Goal: Task Accomplishment & Management: Use online tool/utility

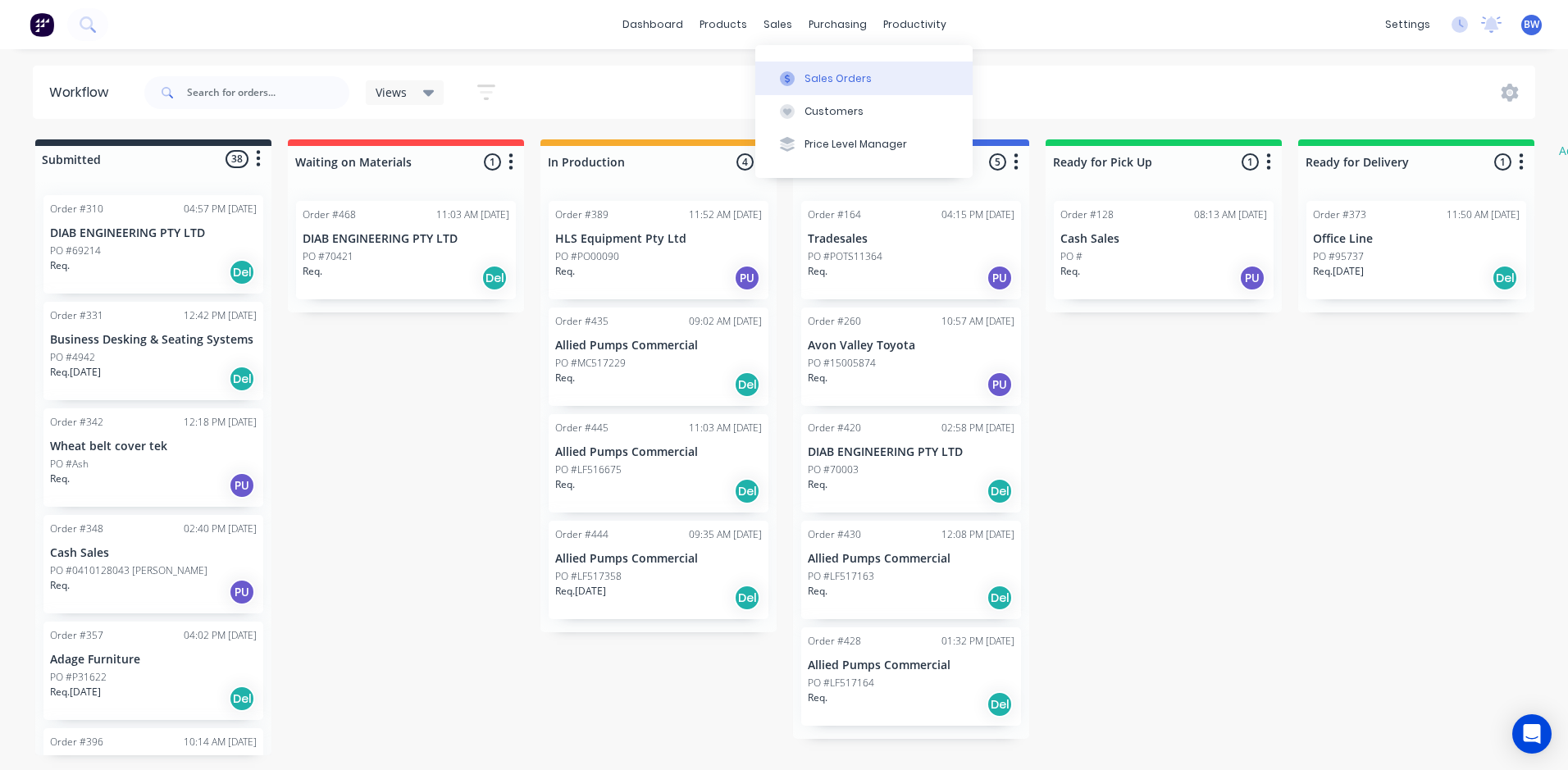
click at [792, 78] on icon at bounding box center [787, 79] width 15 height 15
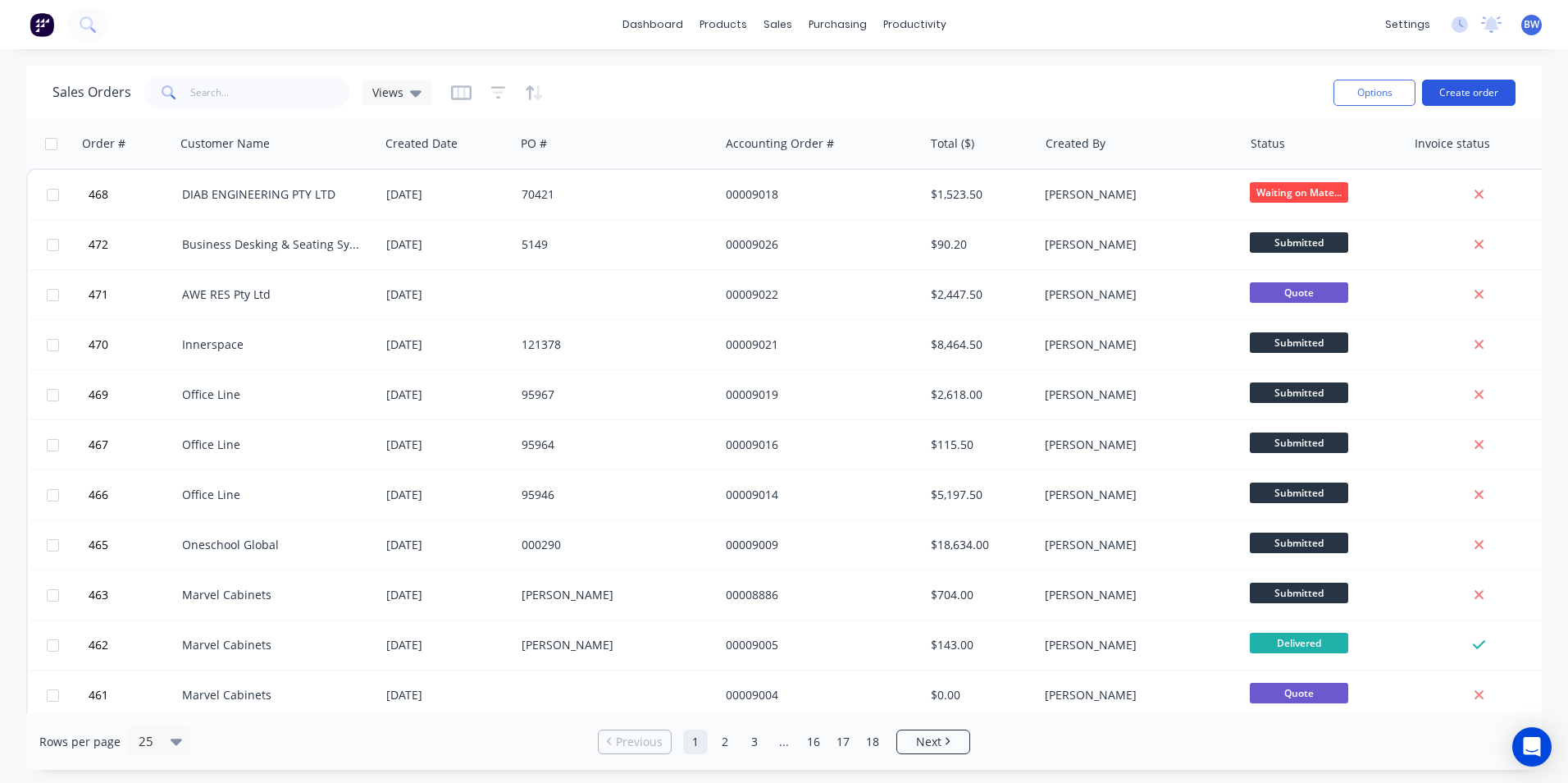
click at [1439, 91] on button "Create order" at bounding box center [1467, 93] width 93 height 26
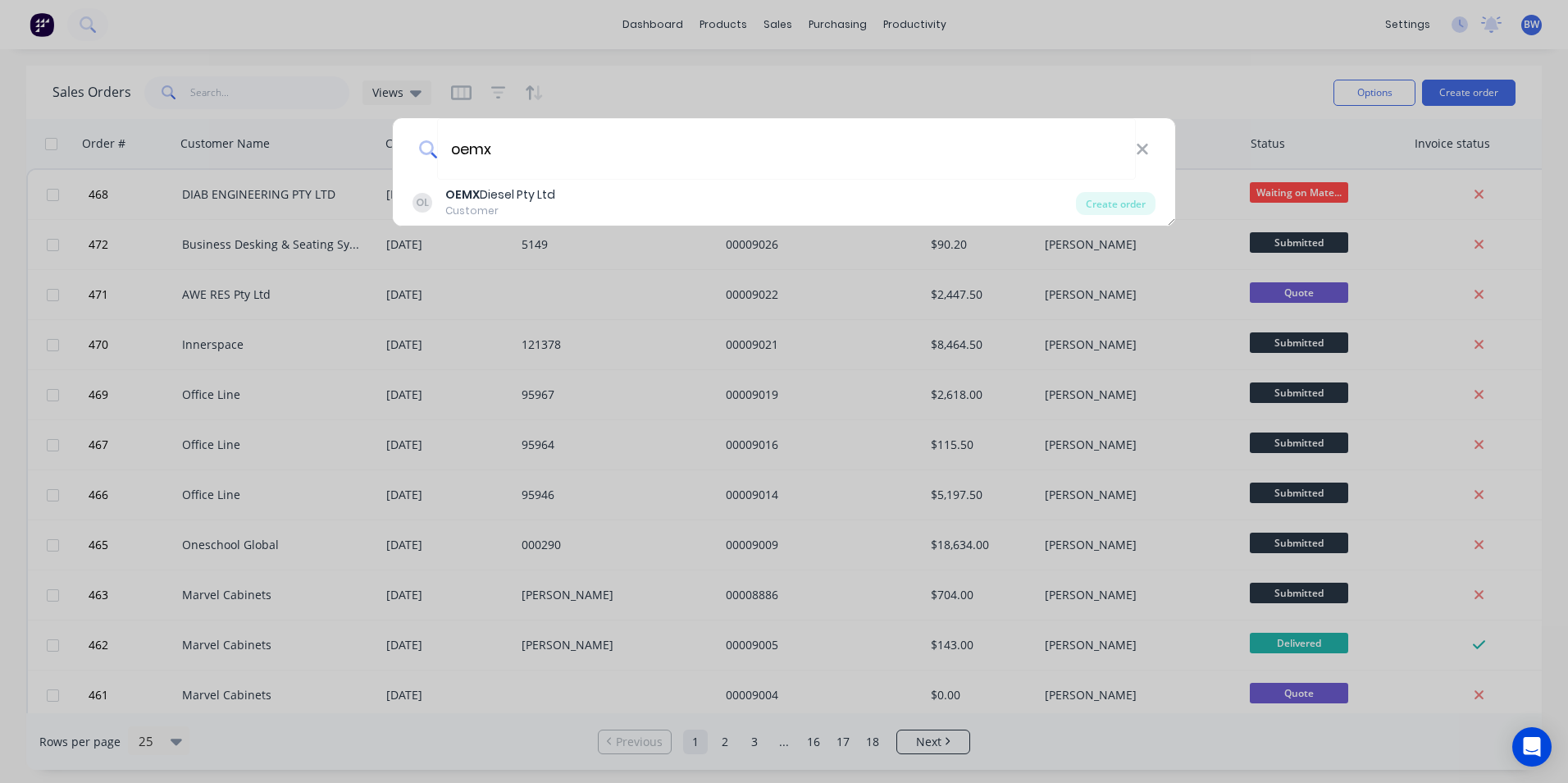
type input "oemx"
click at [602, 190] on div "OL OEMX Diesel Pty Ltd Customer" at bounding box center [744, 202] width 663 height 32
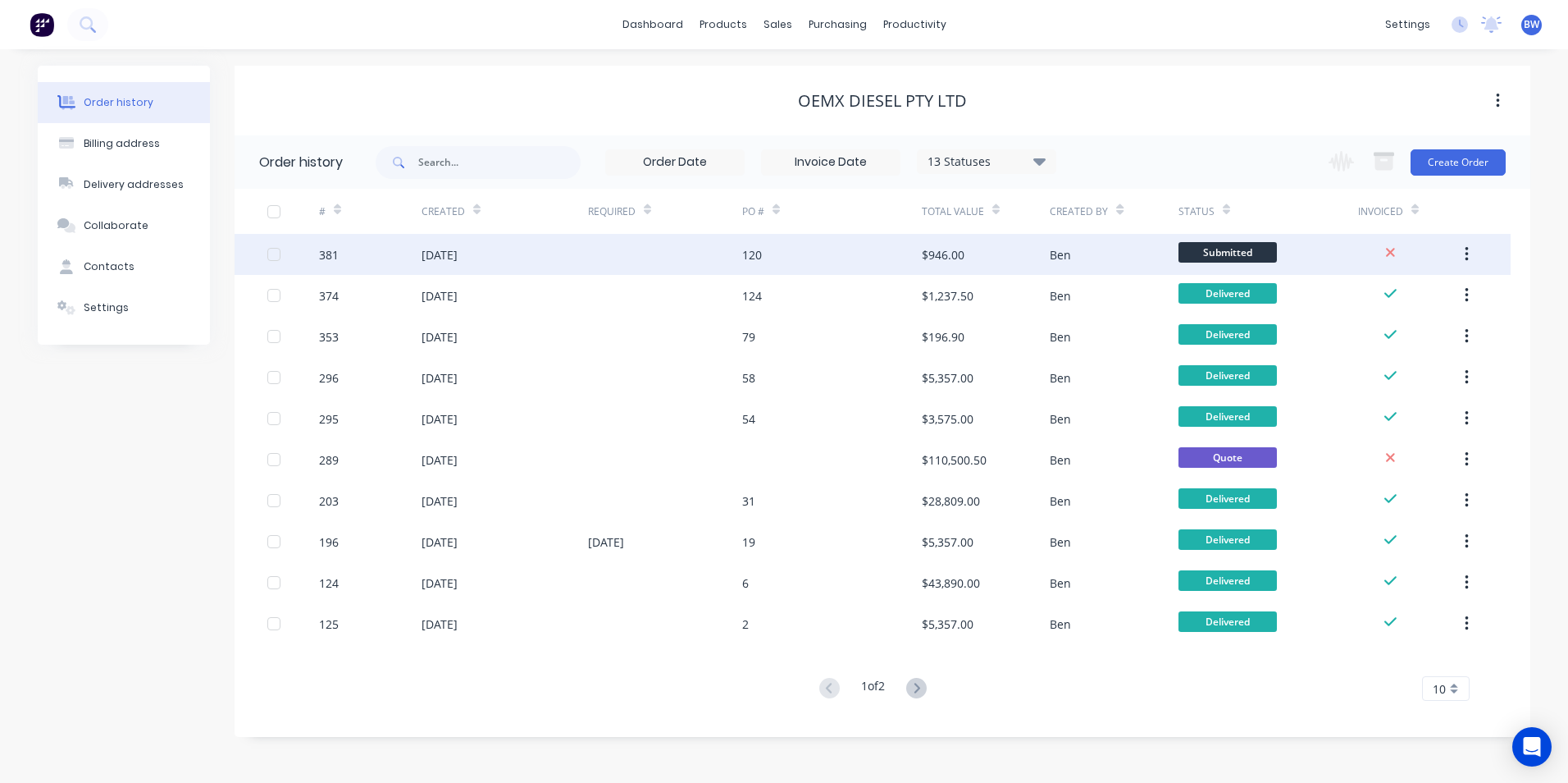
click at [594, 250] on div at bounding box center [665, 255] width 154 height 41
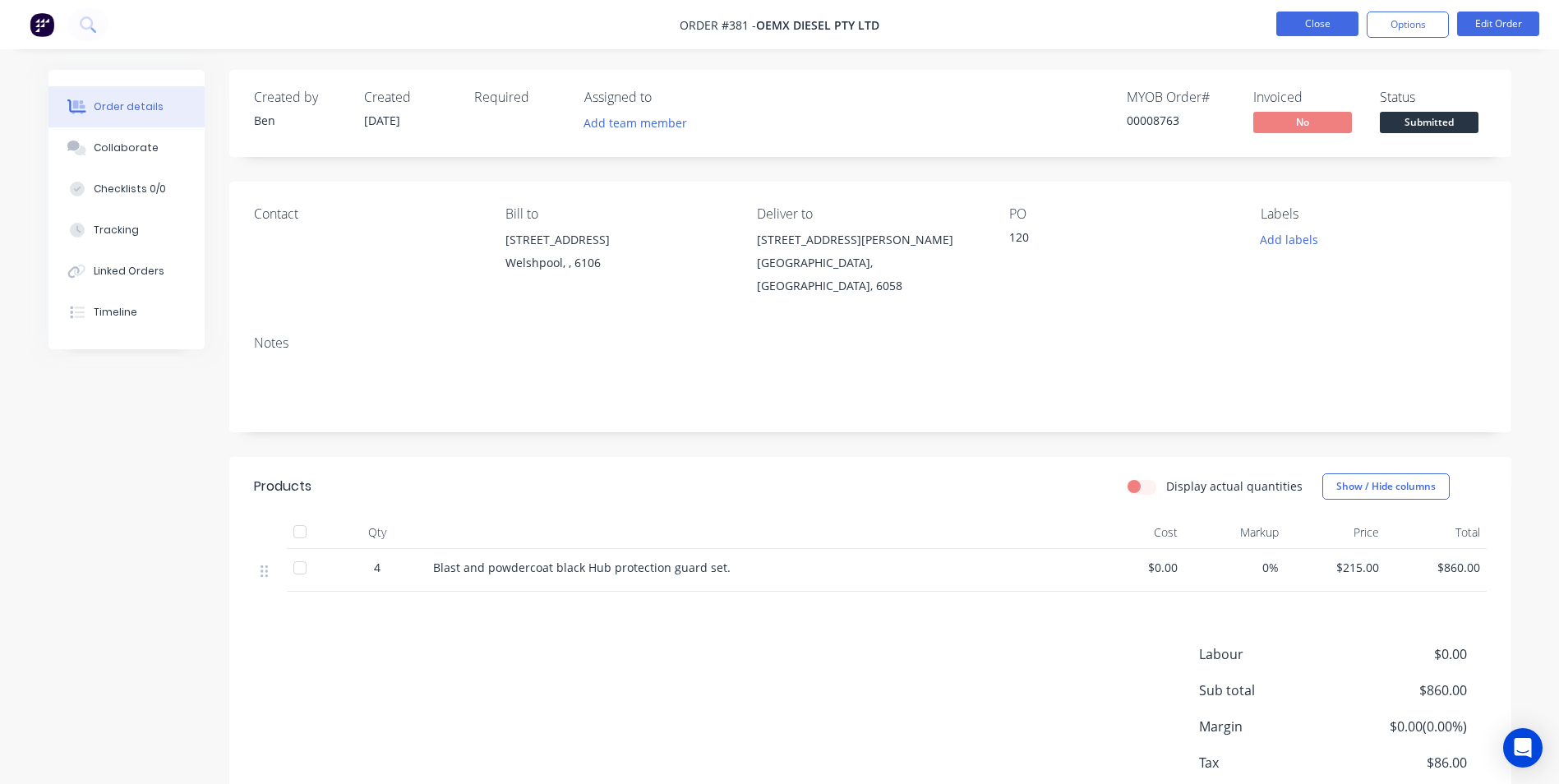
click at [1308, 35] on button "Close" at bounding box center [1316, 24] width 82 height 24
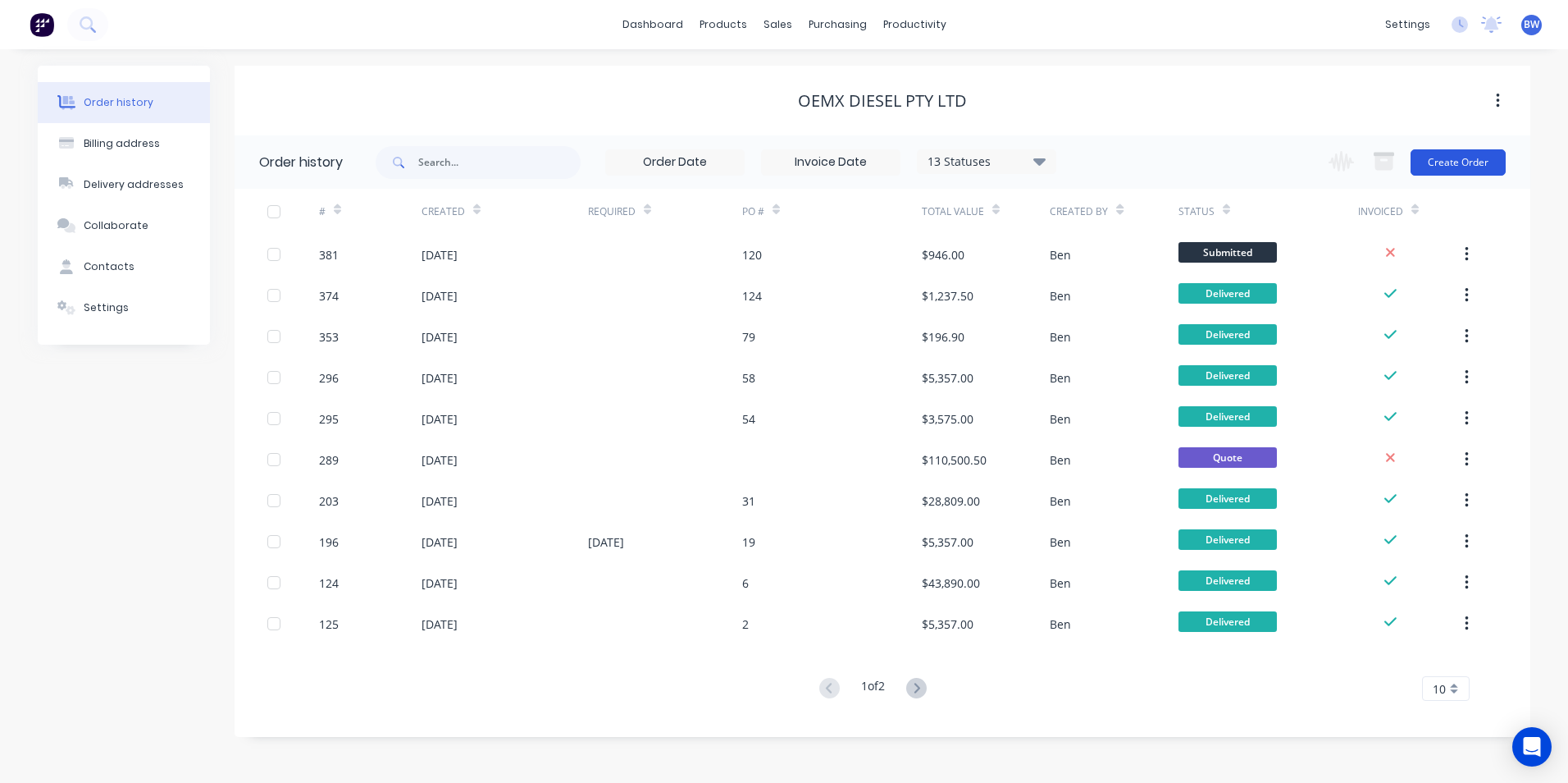
click at [1466, 164] on button "Create Order" at bounding box center [1457, 163] width 95 height 26
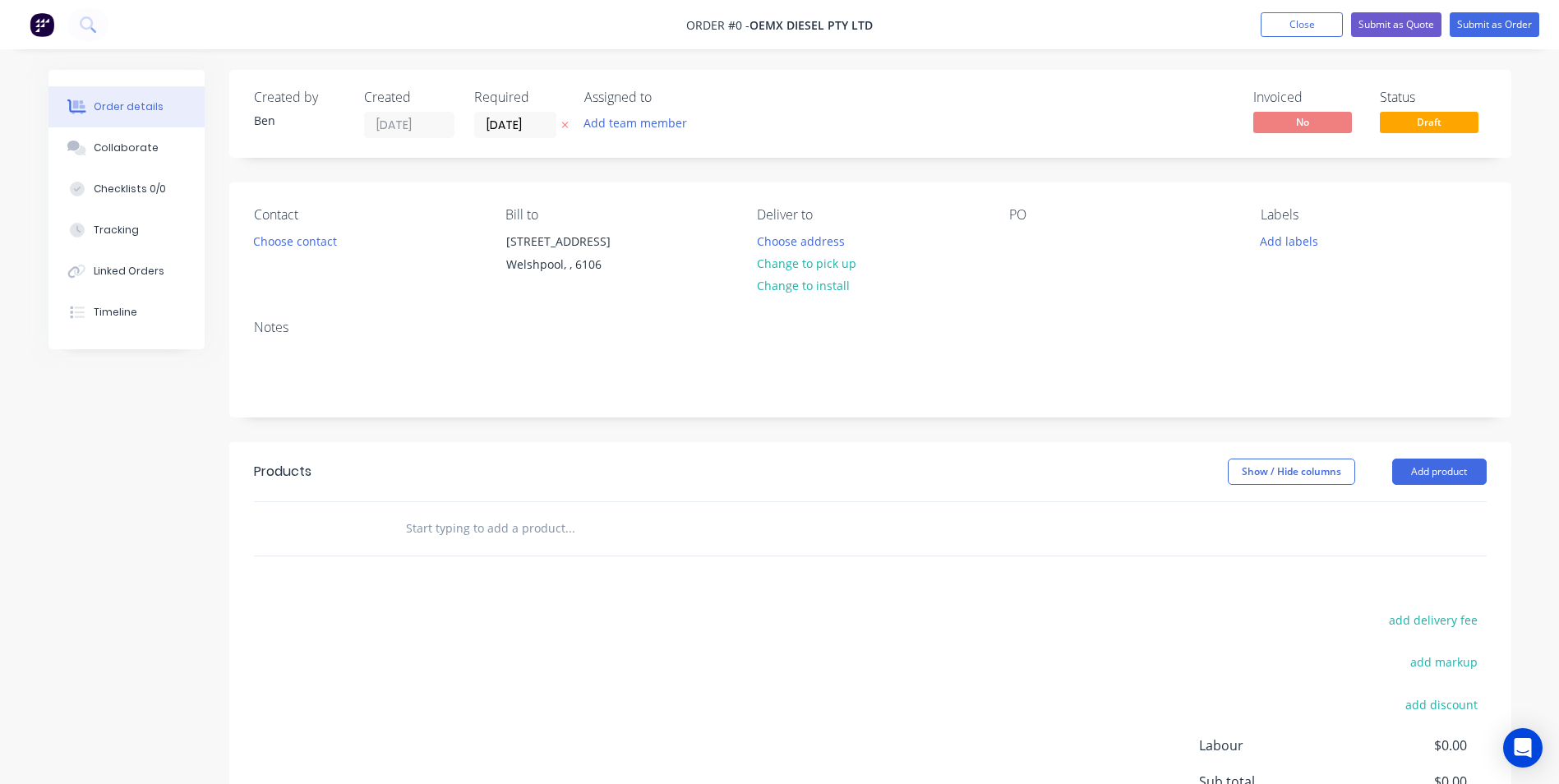
click at [568, 126] on icon at bounding box center [565, 124] width 8 height 9
click at [820, 264] on button "Change to pick up" at bounding box center [806, 264] width 117 height 23
click at [820, 264] on button "Change to delivery" at bounding box center [807, 264] width 120 height 23
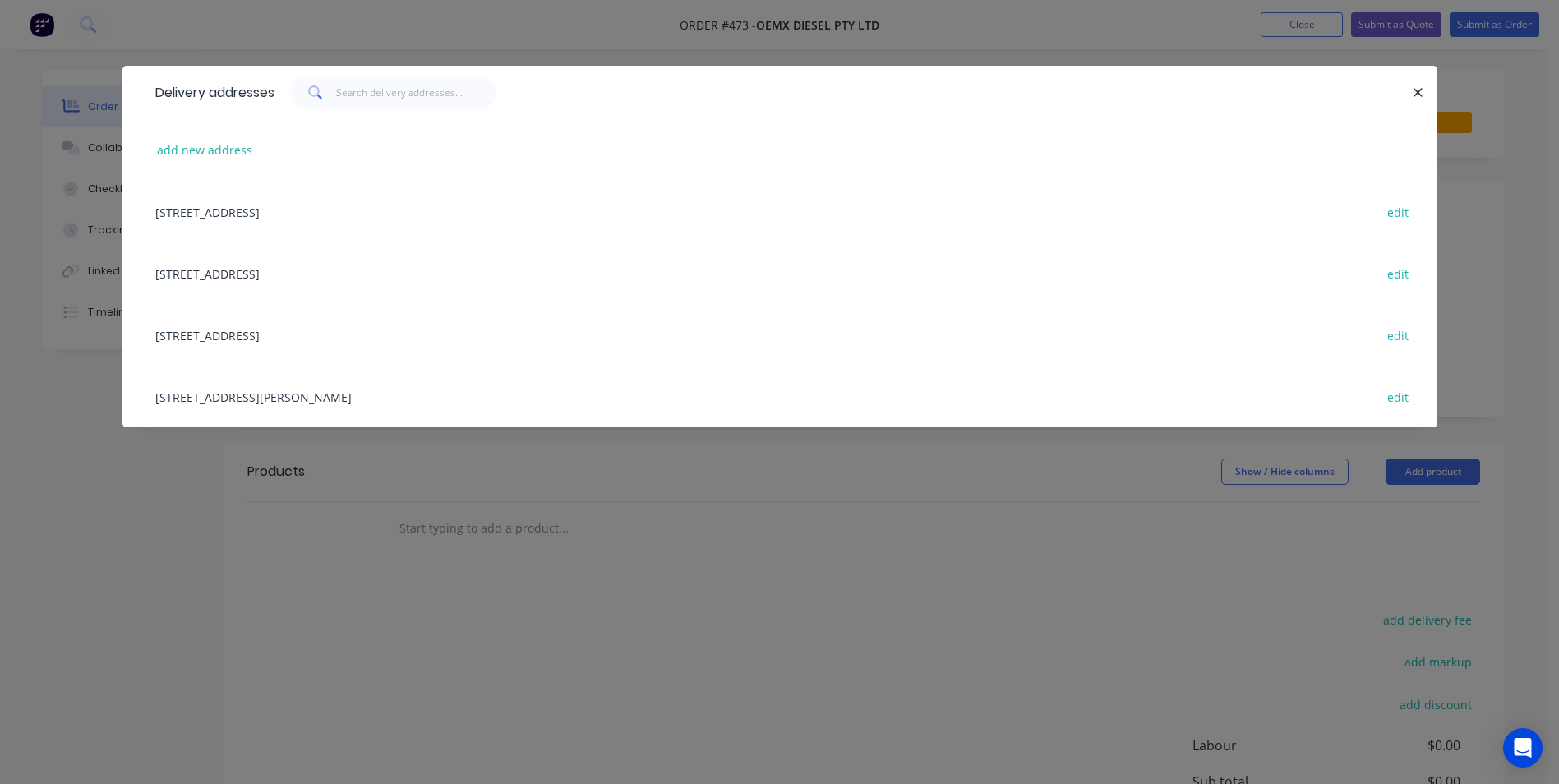
click at [331, 392] on div "[STREET_ADDRESS][PERSON_NAME] edit" at bounding box center [780, 395] width 1265 height 61
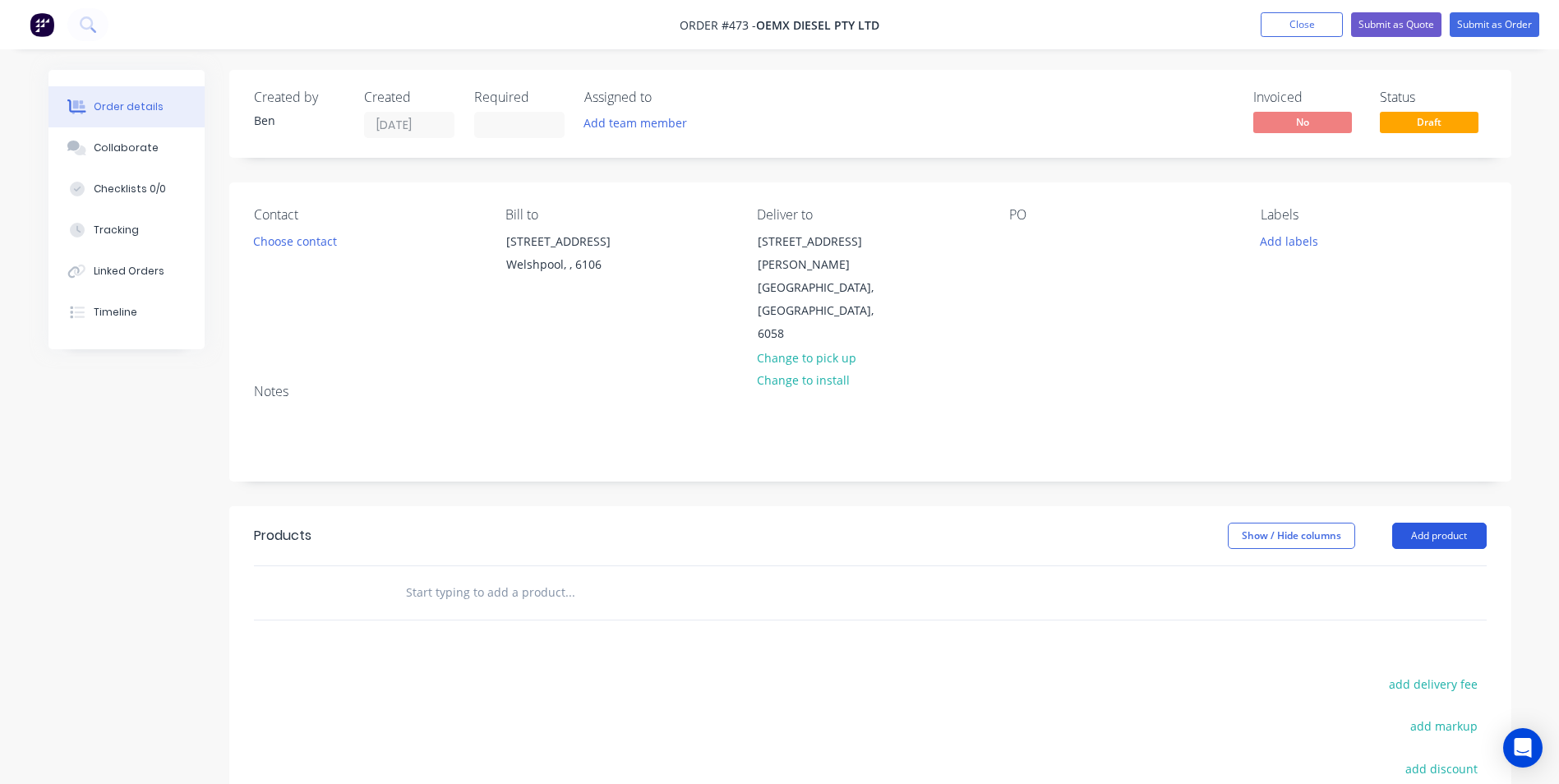
click at [1465, 522] on button "Add product" at bounding box center [1439, 536] width 94 height 26
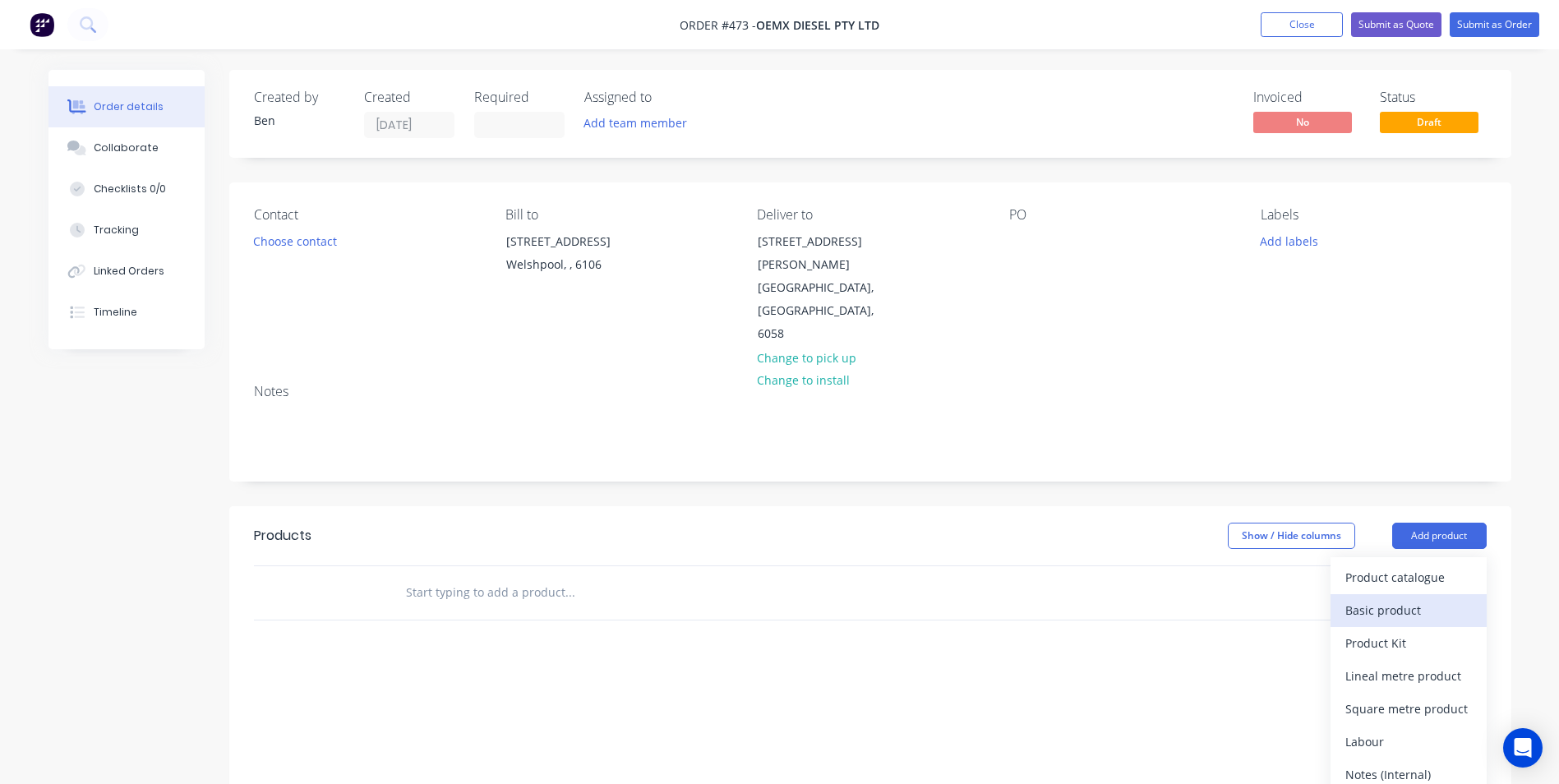
click at [1399, 598] on div "Basic product" at bounding box center [1408, 609] width 126 height 24
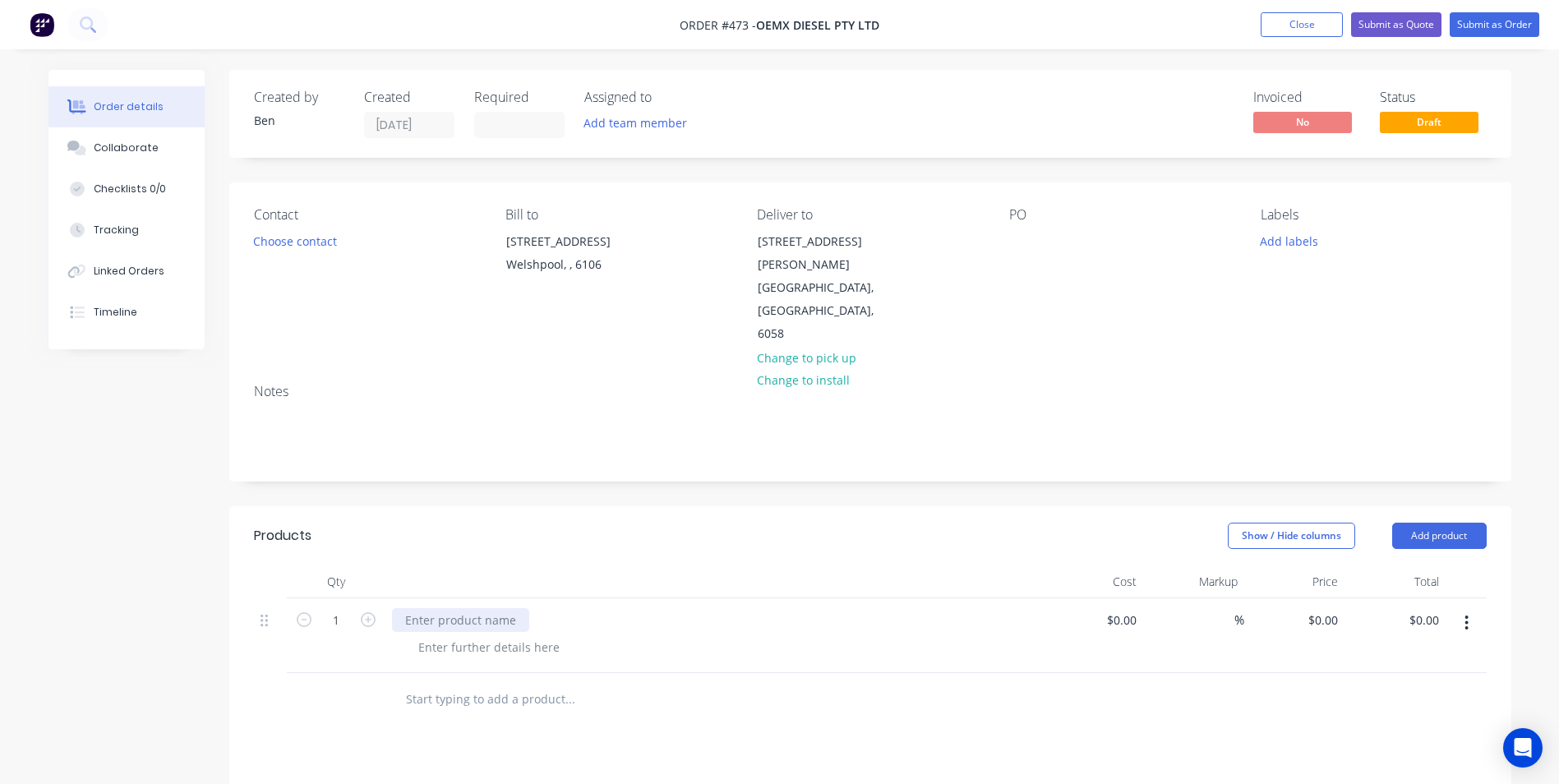
click at [417, 608] on div at bounding box center [460, 619] width 137 height 24
click at [1323, 608] on div "0 $0.00" at bounding box center [1322, 619] width 44 height 24
type input "$1,995.00"
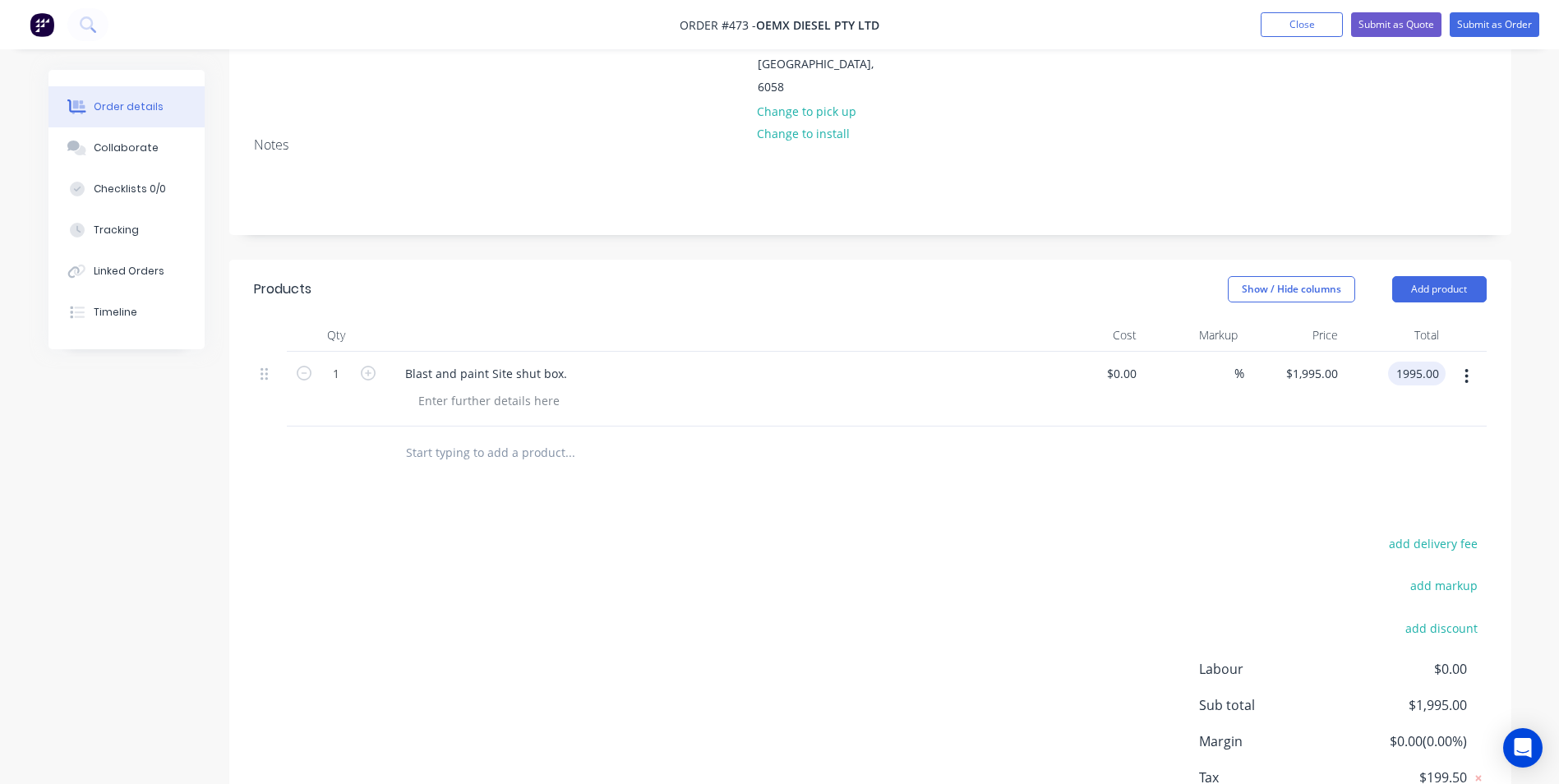
type input "$1,995.00"
click at [1016, 636] on div "add delivery fee add markup add discount Labour $0.00 Sub total $1,995.00 Margi…" at bounding box center [870, 691] width 1232 height 317
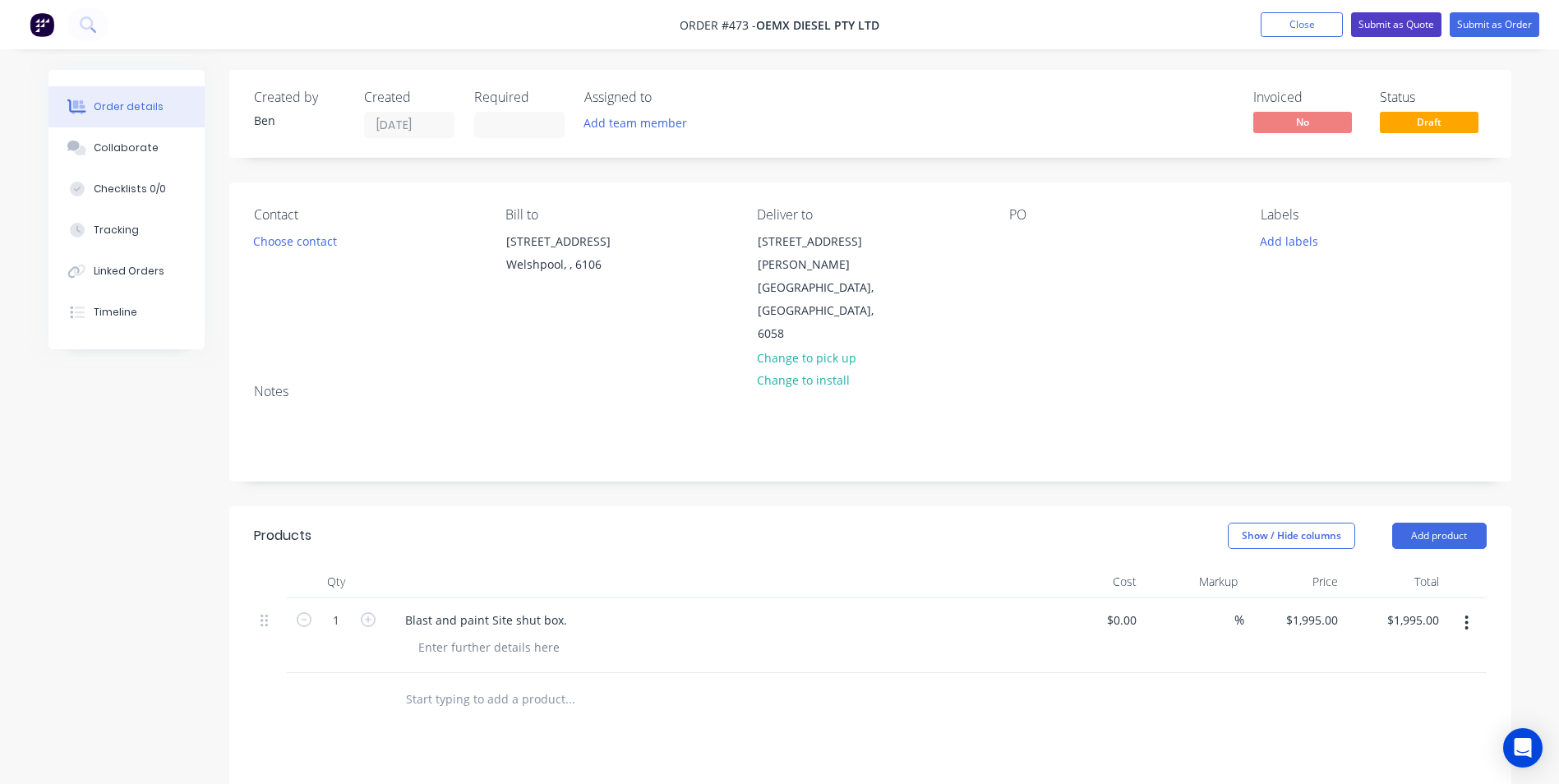
click at [1377, 25] on button "Submit as Quote" at bounding box center [1396, 24] width 90 height 24
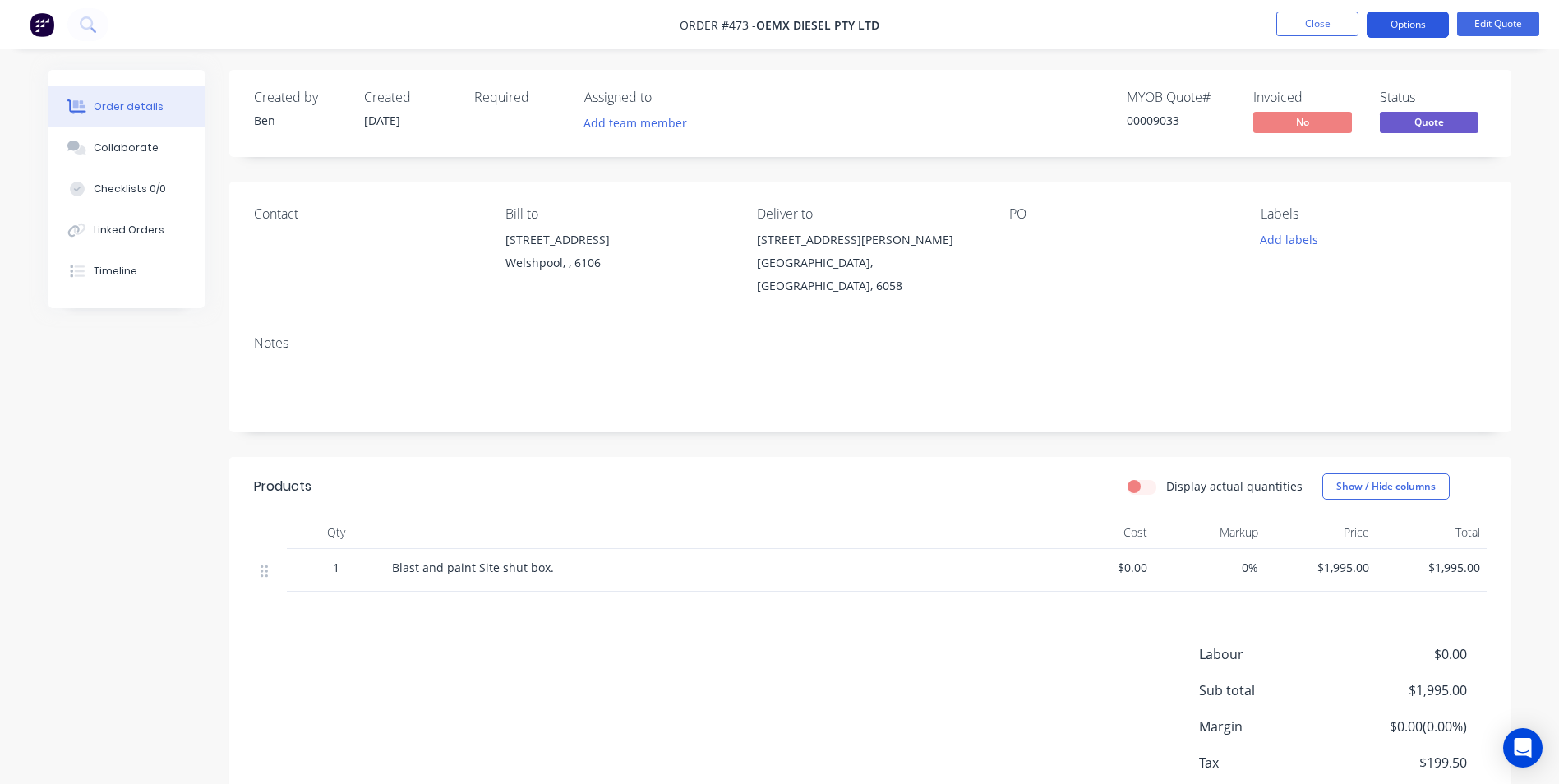
click at [1405, 25] on button "Options" at bounding box center [1406, 24] width 82 height 26
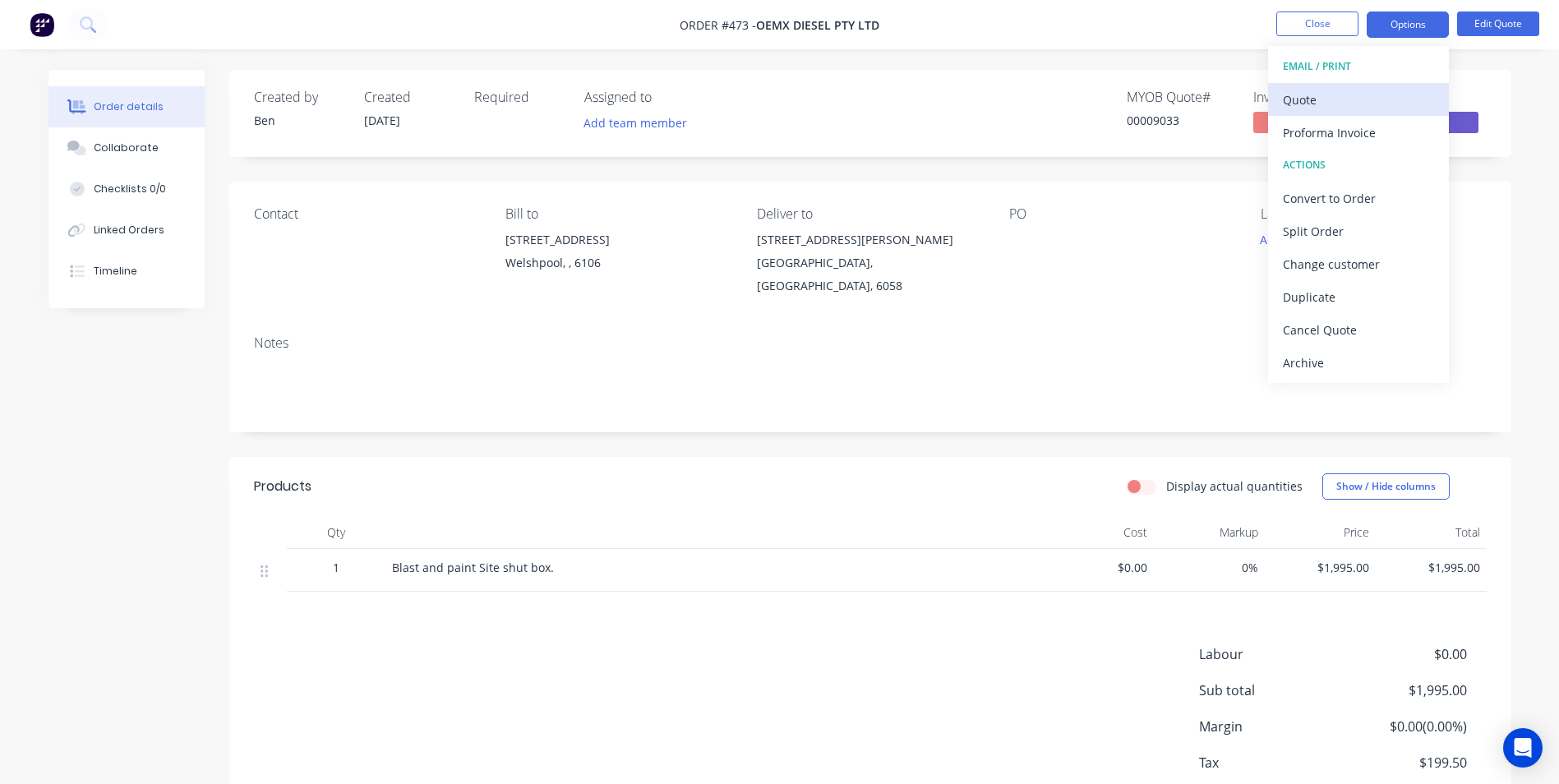
click at [1316, 97] on div "Quote" at bounding box center [1358, 99] width 152 height 24
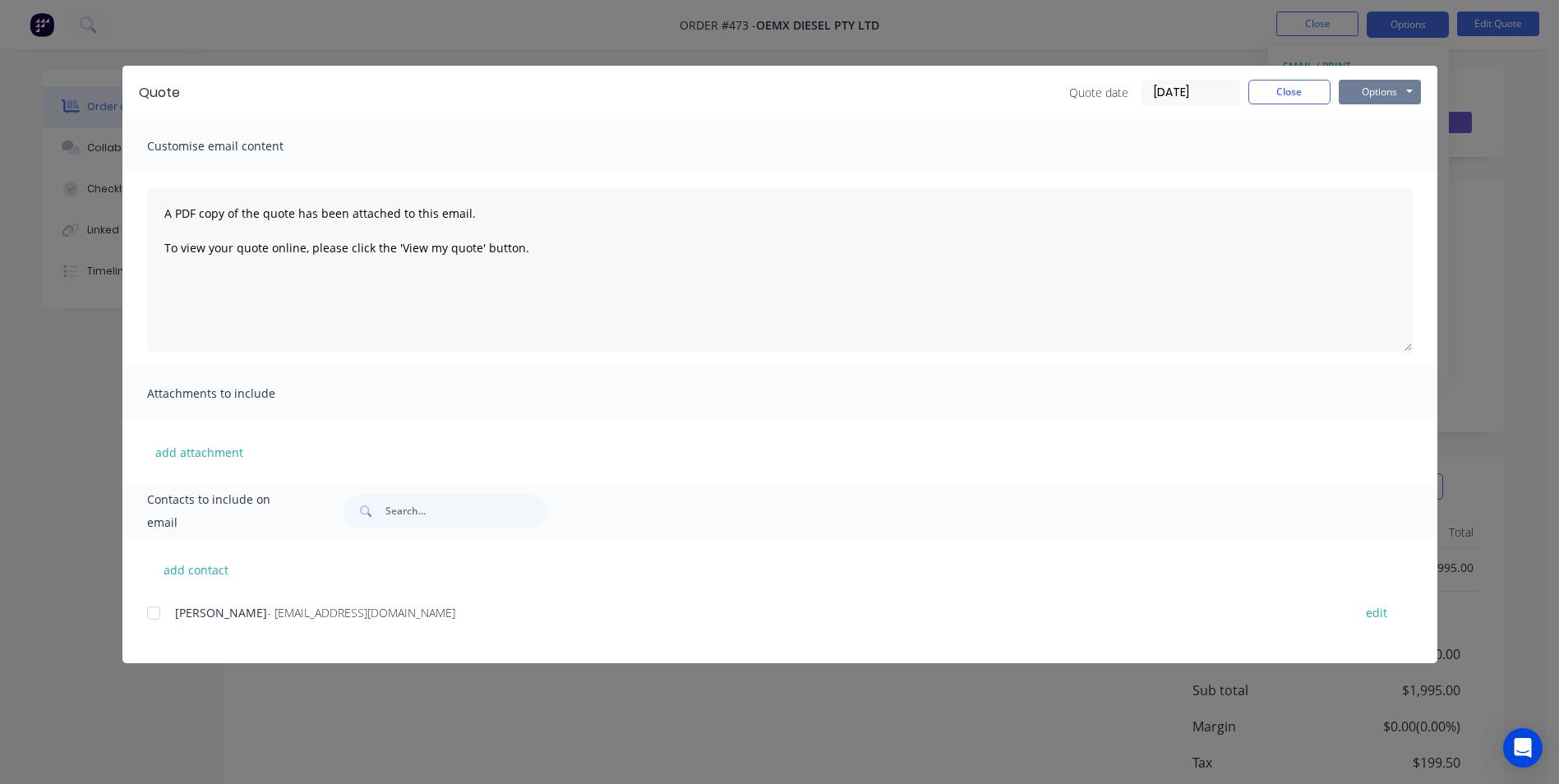
click at [1399, 92] on button "Options" at bounding box center [1379, 92] width 82 height 24
click at [1370, 125] on button "Preview" at bounding box center [1391, 120] width 105 height 27
click at [1373, 100] on button "Options" at bounding box center [1379, 92] width 82 height 24
click at [1372, 131] on button "Preview" at bounding box center [1391, 120] width 105 height 27
click at [1289, 85] on button "Close" at bounding box center [1289, 92] width 82 height 24
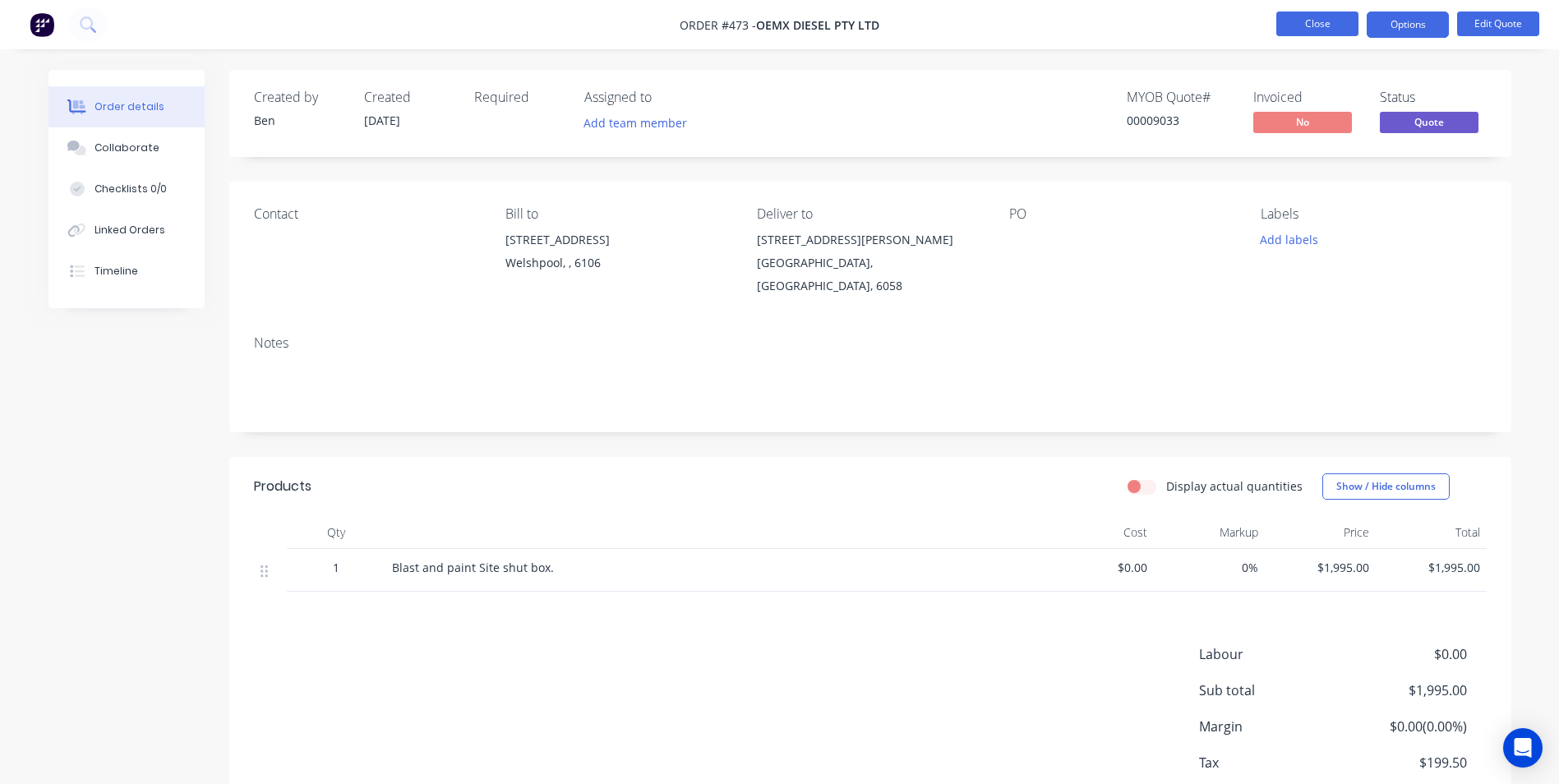
click at [1309, 30] on button "Close" at bounding box center [1316, 24] width 82 height 24
